Goal: Transaction & Acquisition: Download file/media

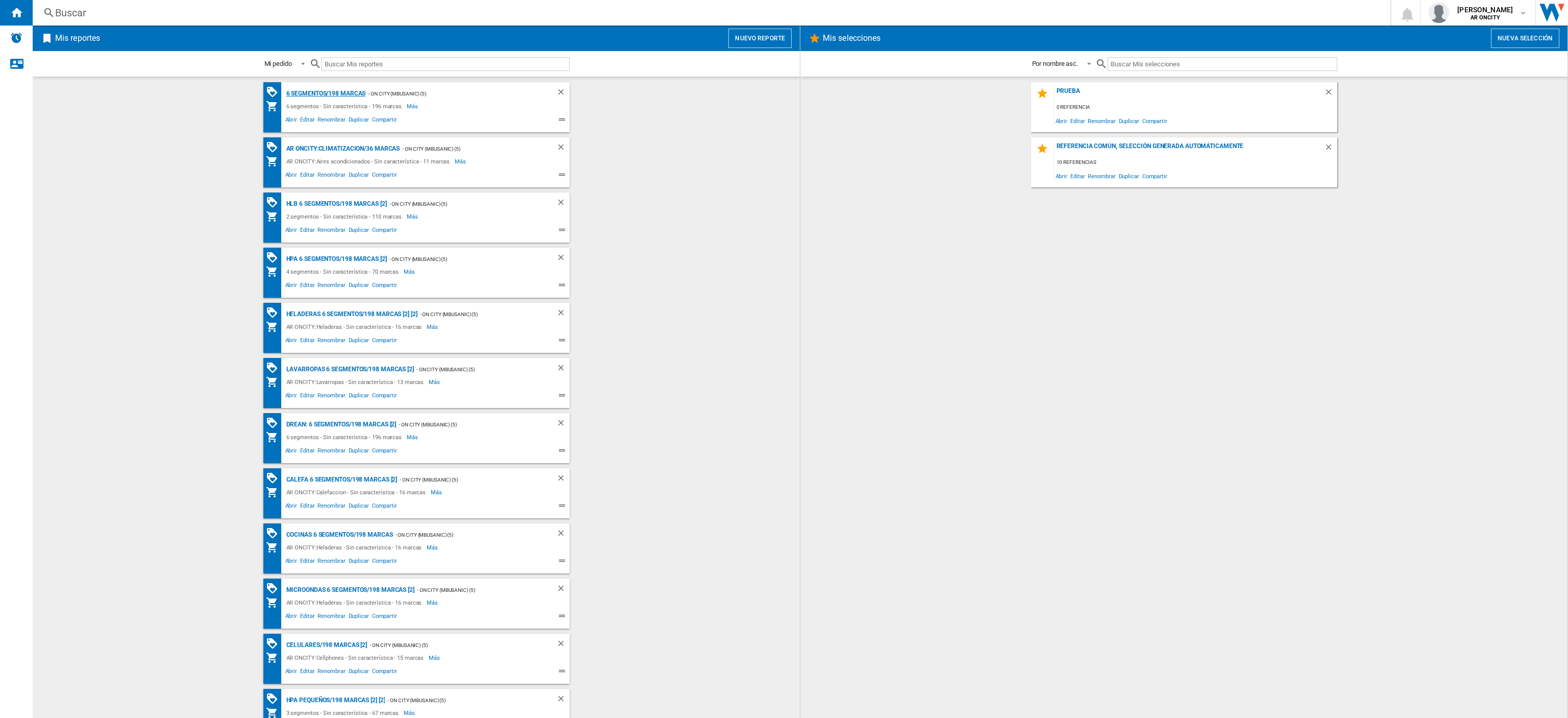
click at [288, 94] on div "6 segmentos/198 marcas" at bounding box center [324, 93] width 82 height 13
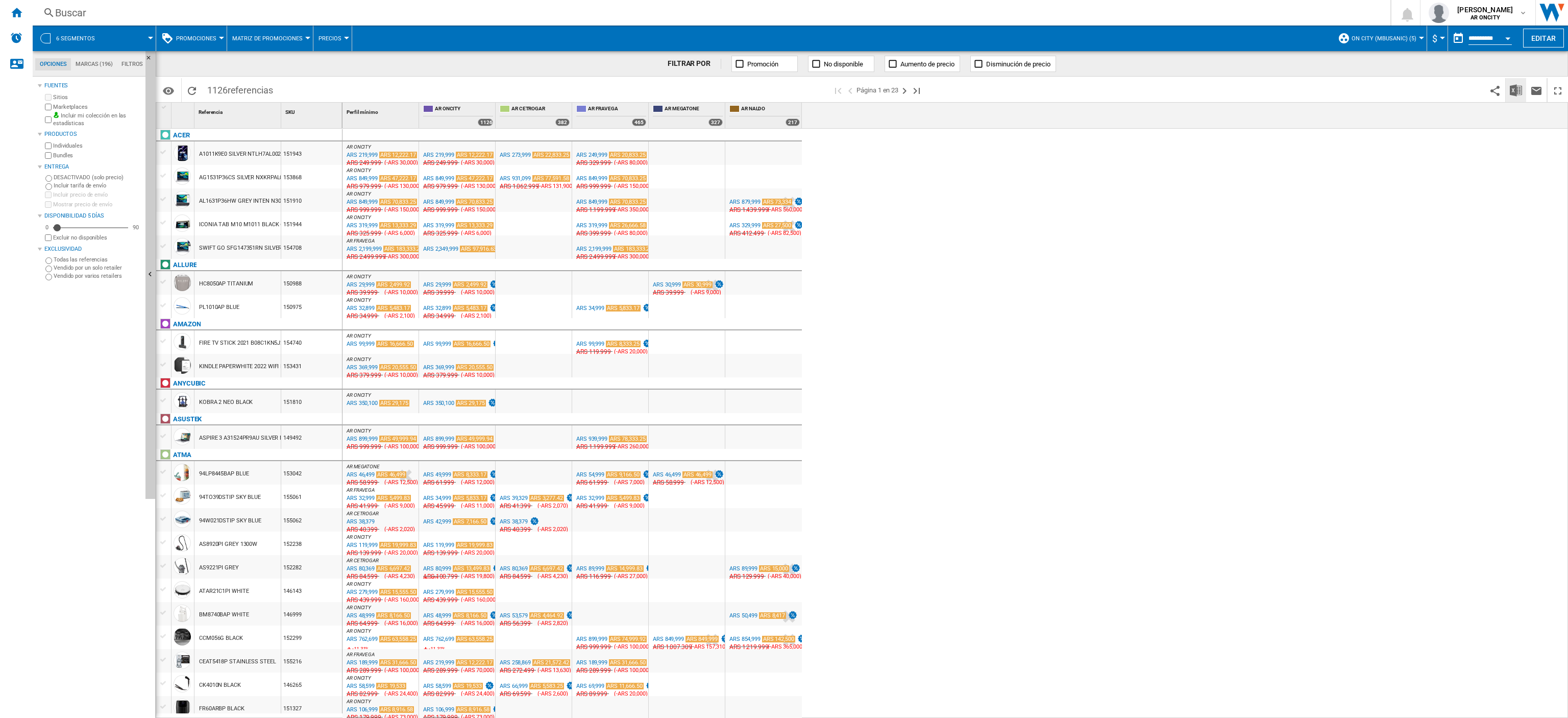
click at [1514, 86] on img "Descargar en Excel" at bounding box center [1516, 90] width 12 height 12
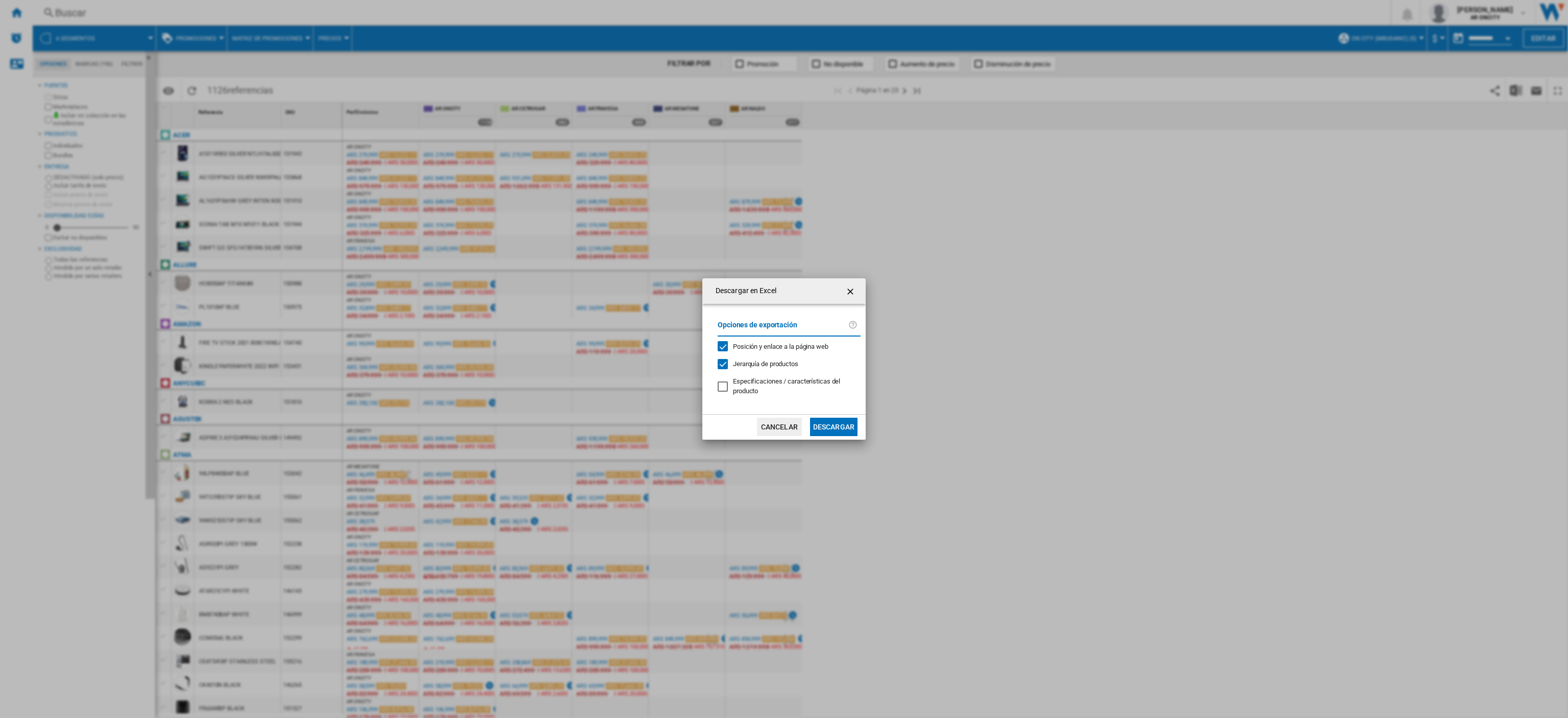
click at [830, 427] on button "Descargar" at bounding box center [834, 427] width 47 height 18
